Goal: Task Accomplishment & Management: Manage account settings

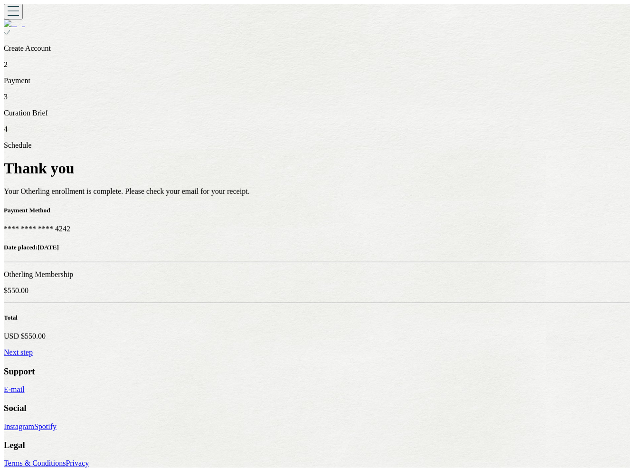
click at [33, 349] on link "Next step" at bounding box center [18, 353] width 29 height 8
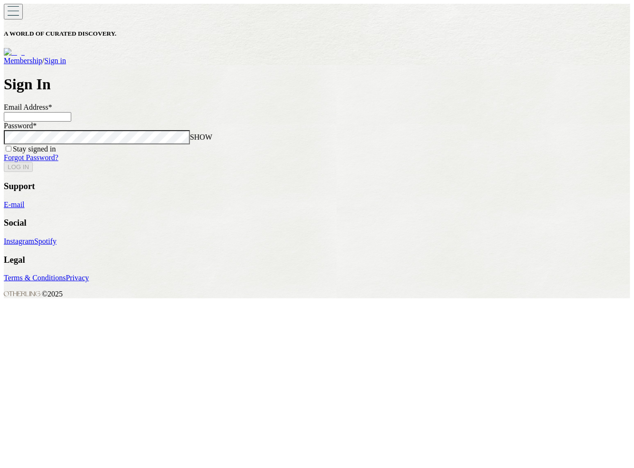
click at [71, 122] on input at bounding box center [37, 117] width 67 height 10
type input "**********"
click at [4, 162] on button "LOG IN" at bounding box center [18, 167] width 29 height 10
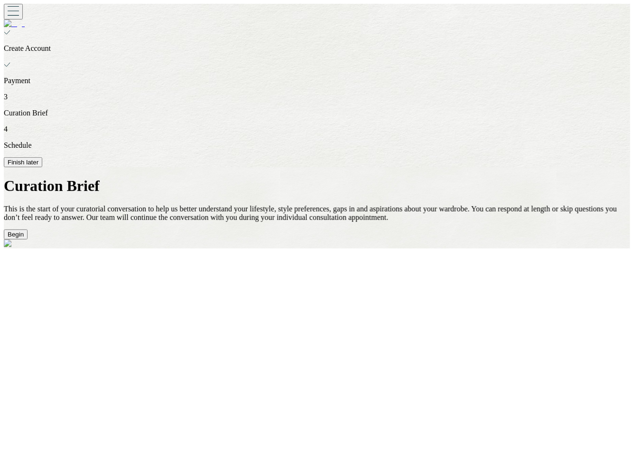
click at [42, 157] on button "Finish later" at bounding box center [23, 162] width 38 height 10
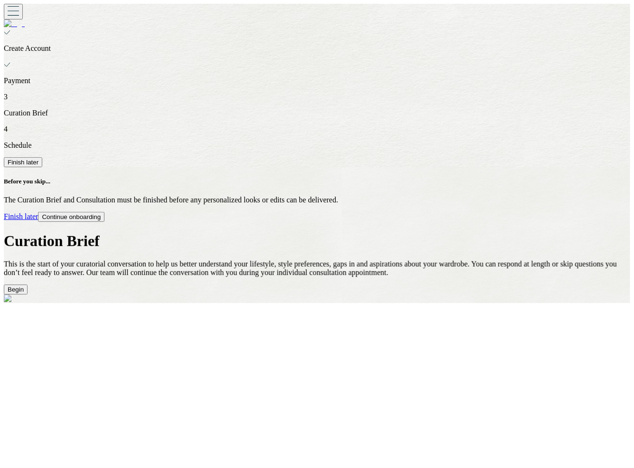
click at [38, 220] on link "Finish later" at bounding box center [21, 216] width 34 height 8
